Goal: Book appointment/travel/reservation

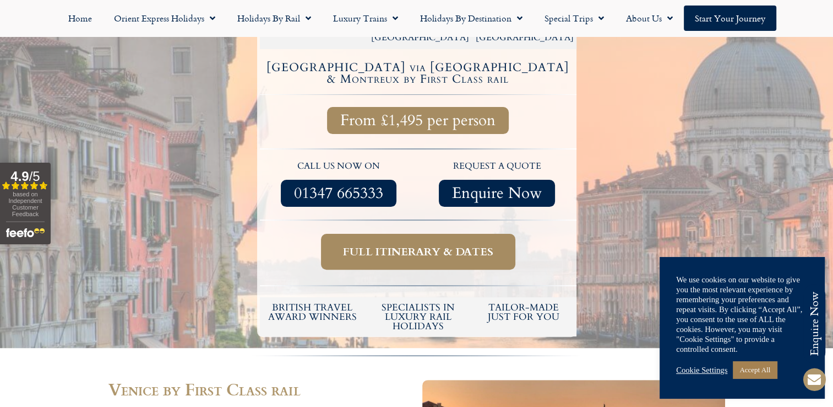
scroll to position [220, 0]
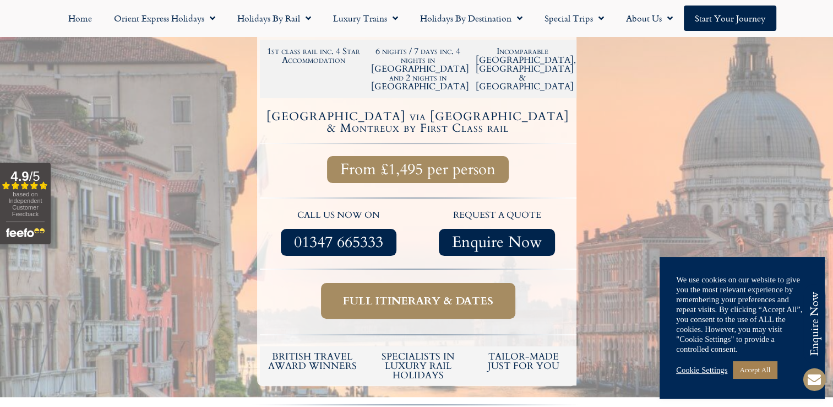
click at [456, 294] on span "Full itinerary & dates" at bounding box center [418, 301] width 150 height 14
click at [444, 294] on span "Full itinerary & dates" at bounding box center [418, 301] width 150 height 14
click at [757, 369] on link "Accept All" at bounding box center [755, 369] width 44 height 17
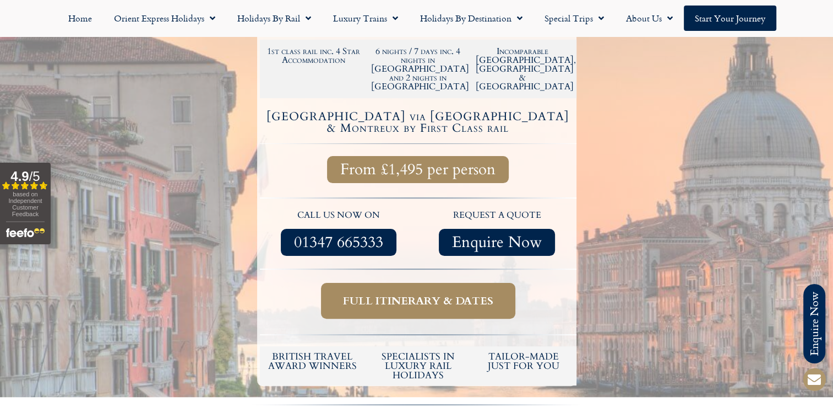
click at [424, 294] on span "Full itinerary & dates" at bounding box center [418, 301] width 150 height 14
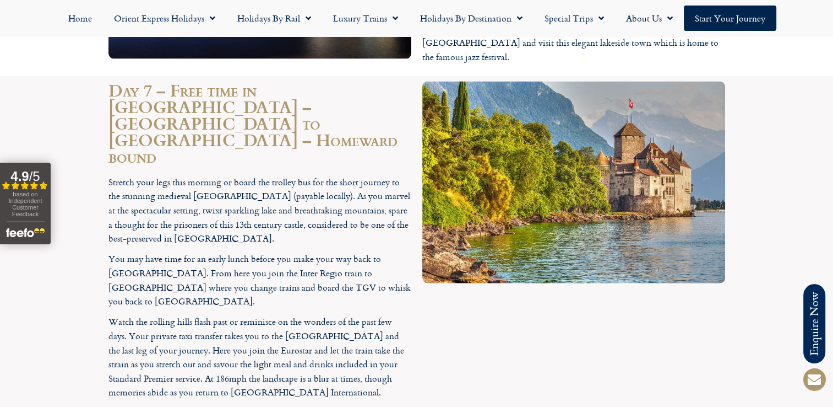
scroll to position [2369, 0]
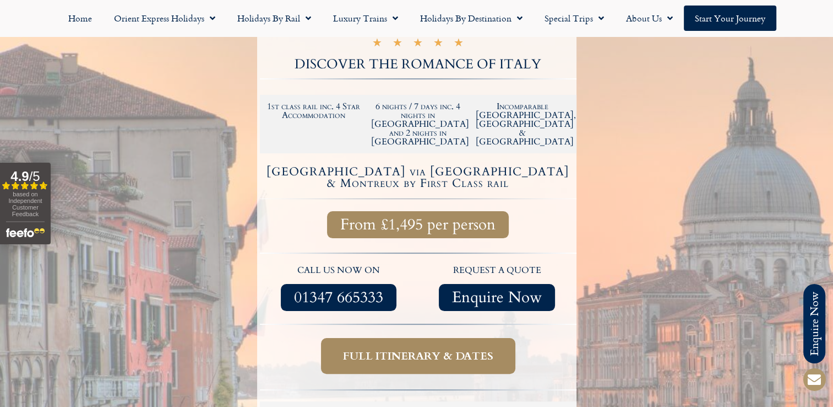
scroll to position [165, 0]
click at [437, 349] on span "Full itinerary & dates" at bounding box center [418, 356] width 150 height 14
click at [446, 349] on span "Full itinerary & dates" at bounding box center [418, 356] width 150 height 14
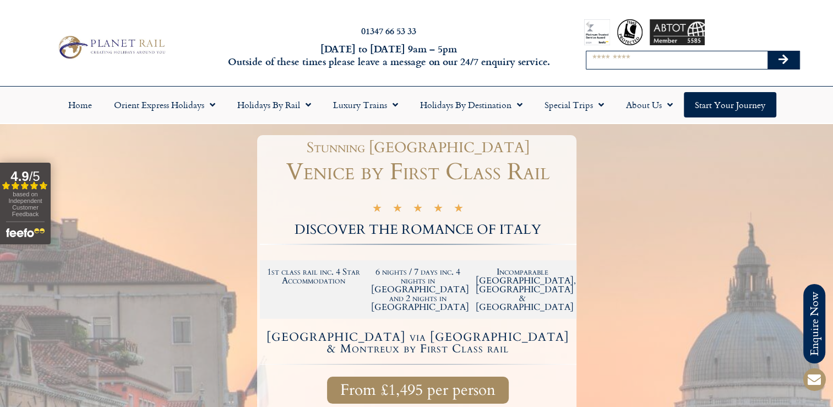
click at [611, 58] on input "Search" at bounding box center [677, 60] width 181 height 18
click at [615, 210] on div at bounding box center [416, 370] width 833 height 493
click at [27, 192] on span "based on Independent Customer Feedback" at bounding box center [25, 204] width 34 height 26
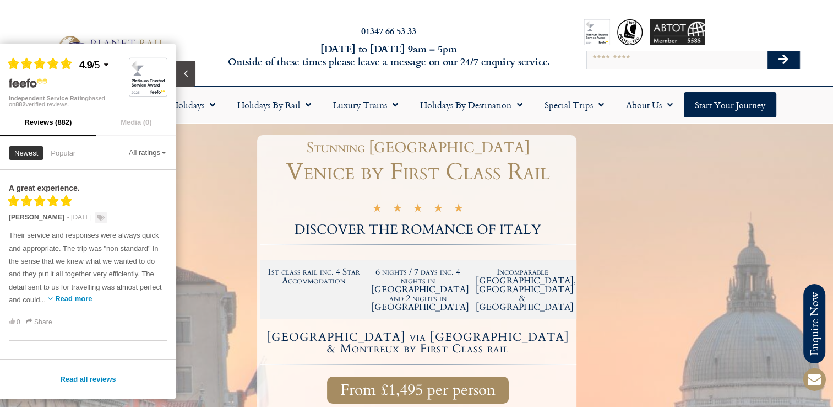
click at [92, 296] on button "Read more" at bounding box center [73, 298] width 37 height 8
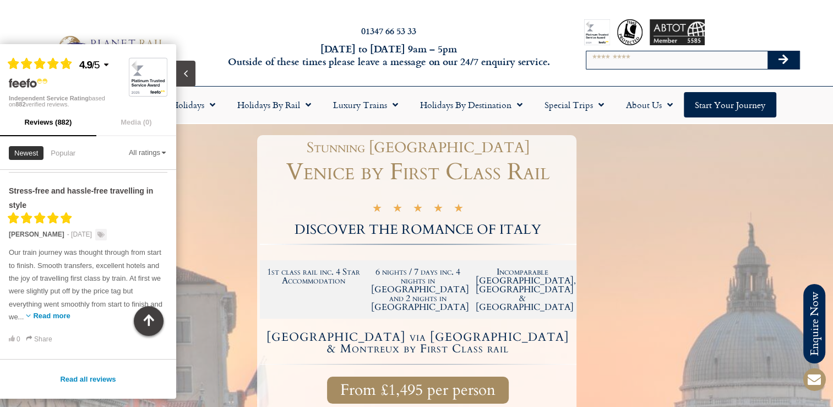
scroll to position [220, 0]
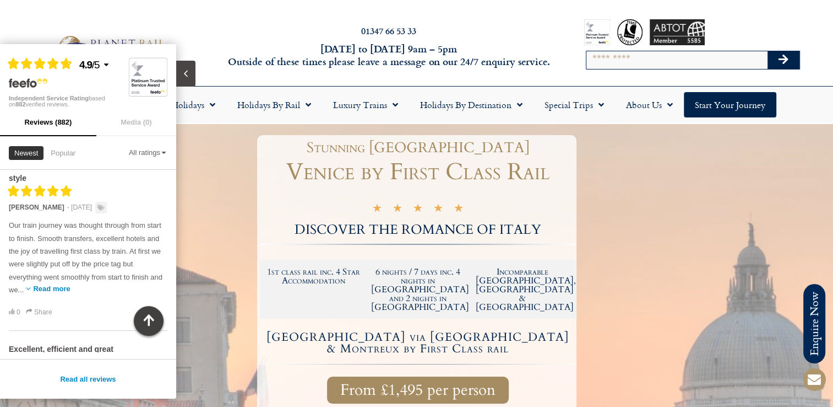
click at [70, 289] on button "Read more" at bounding box center [51, 288] width 37 height 8
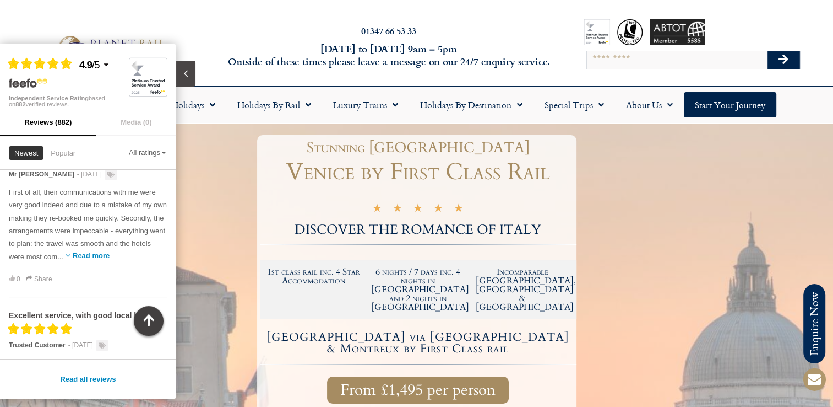
scroll to position [784, 0]
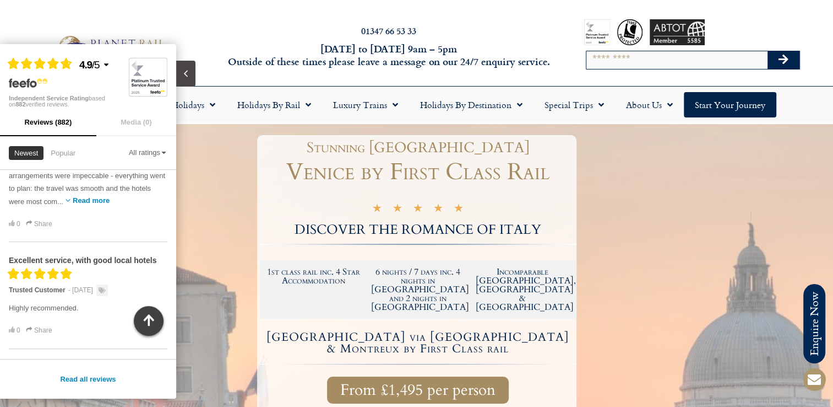
click at [110, 197] on button "Read more" at bounding box center [91, 200] width 37 height 8
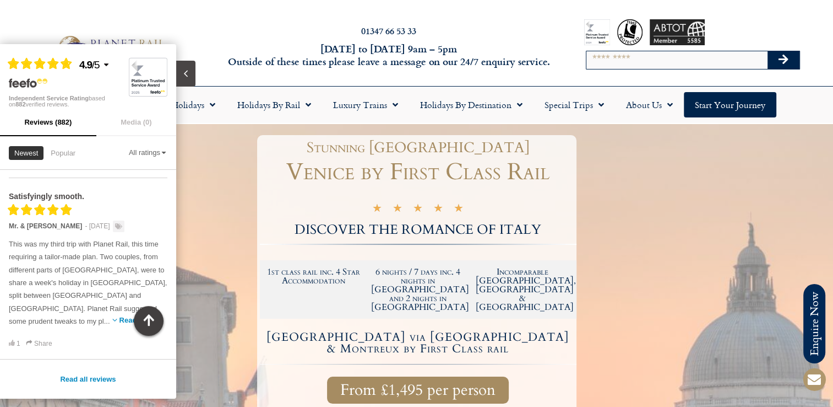
scroll to position [1005, 0]
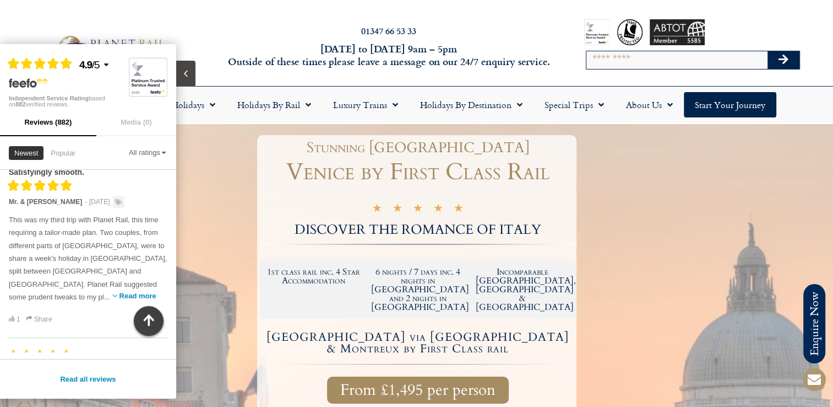
click at [120, 291] on button "Read more" at bounding box center [138, 295] width 37 height 8
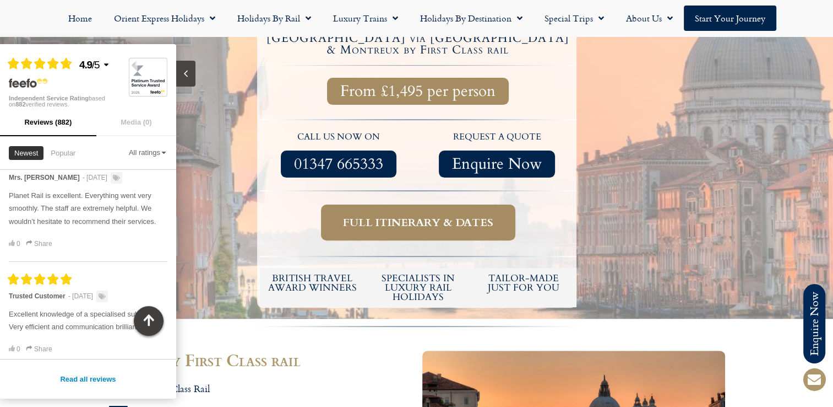
scroll to position [220, 0]
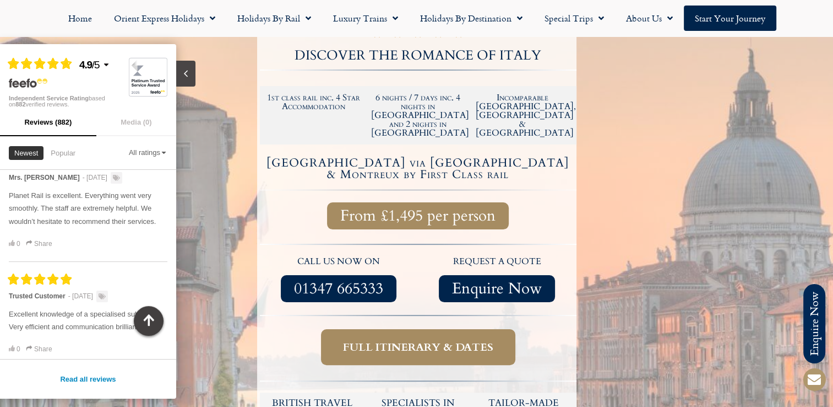
scroll to position [165, 0]
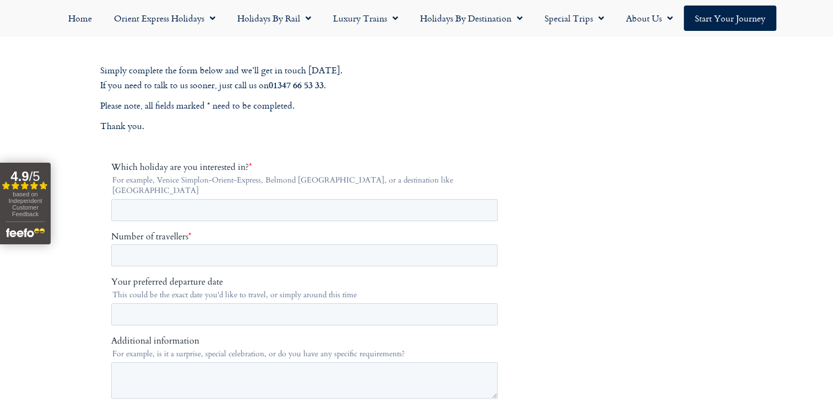
scroll to position [165, 0]
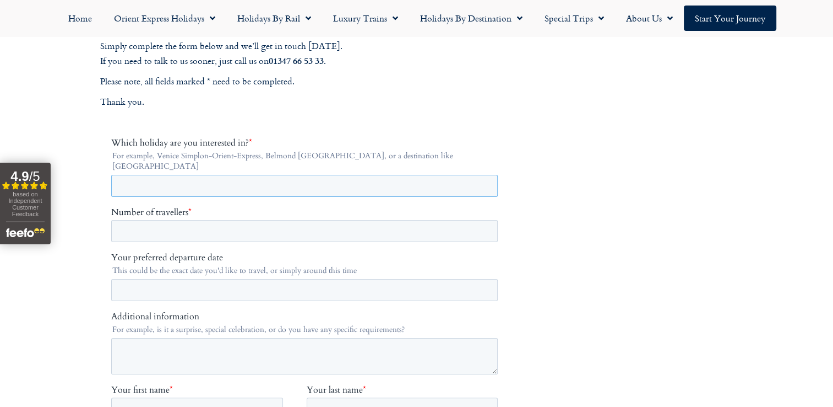
click at [171, 177] on input "Which holiday are you interested in? *" at bounding box center [304, 186] width 387 height 22
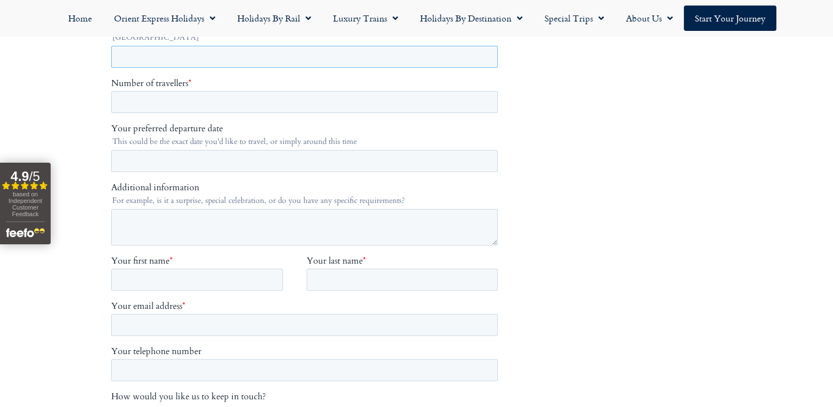
scroll to position [275, 0]
